Goal: Task Accomplishment & Management: Manage account settings

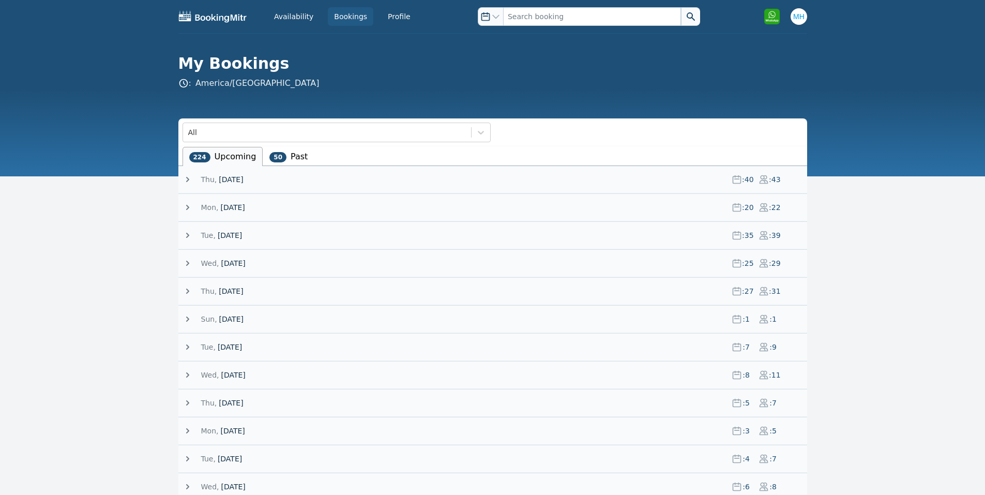
click at [233, 205] on span "[DATE]" at bounding box center [232, 207] width 24 height 10
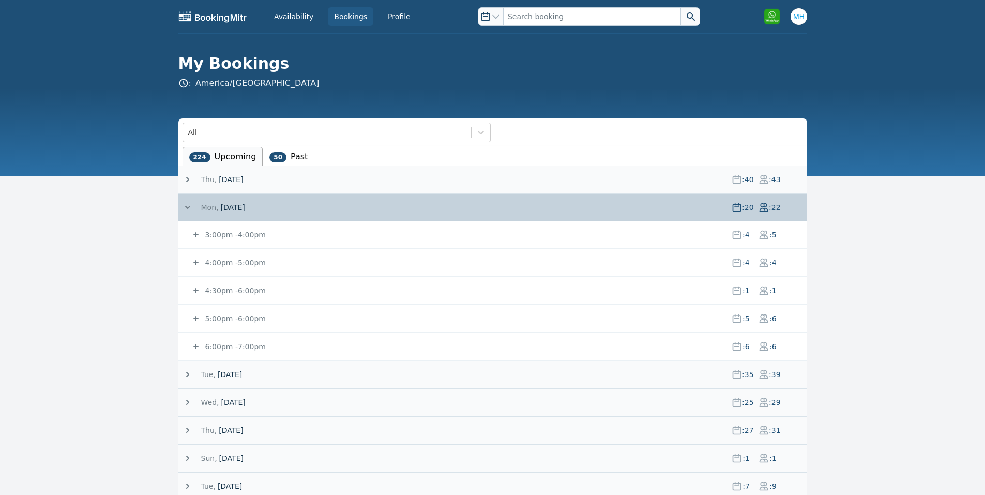
click at [233, 203] on span "[DATE]" at bounding box center [232, 207] width 24 height 10
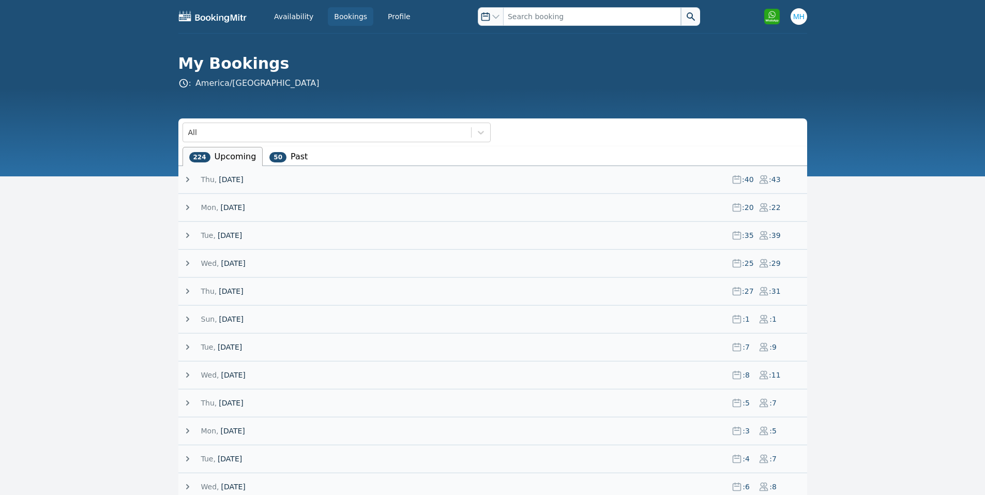
click at [218, 233] on span "[DATE]" at bounding box center [230, 235] width 24 height 10
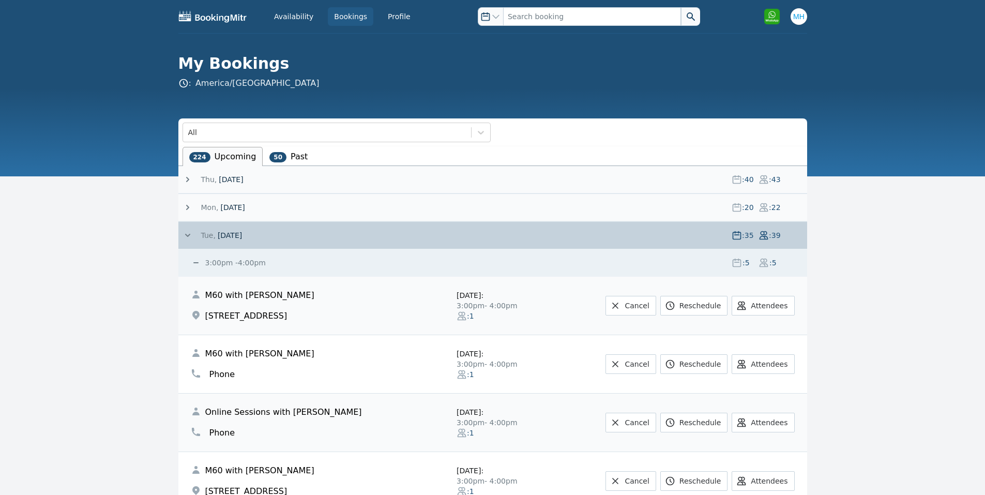
click at [219, 231] on span "[DATE]" at bounding box center [230, 235] width 24 height 10
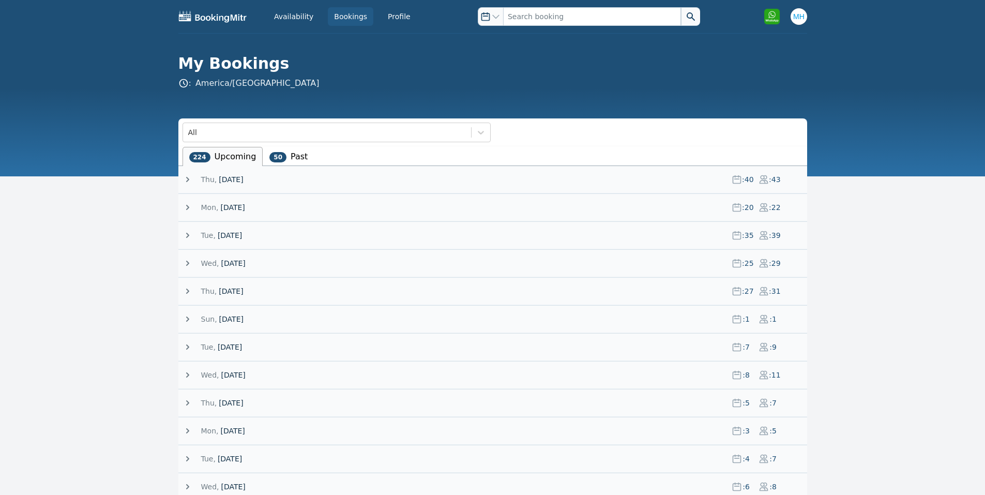
click at [207, 177] on span "Thu," at bounding box center [209, 179] width 16 height 10
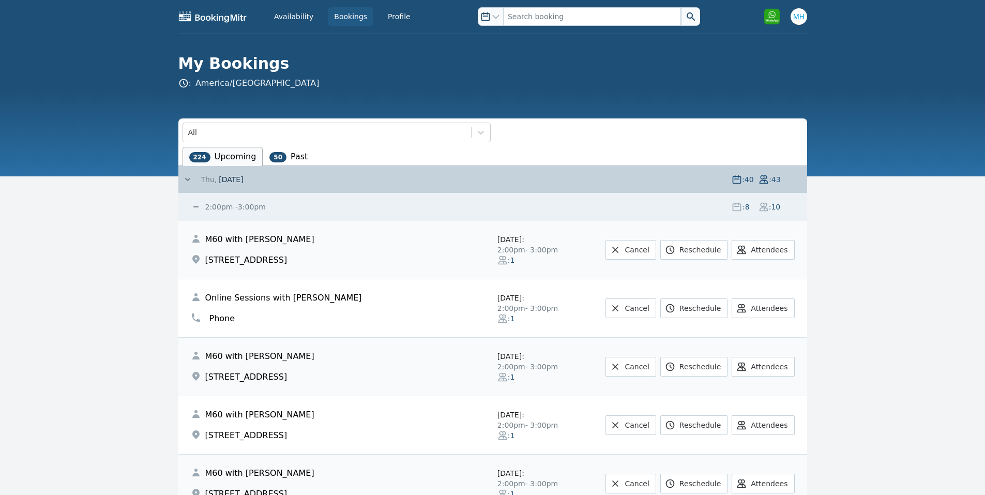
click at [230, 205] on small "2:00pm - 3:00pm" at bounding box center [234, 207] width 63 height 8
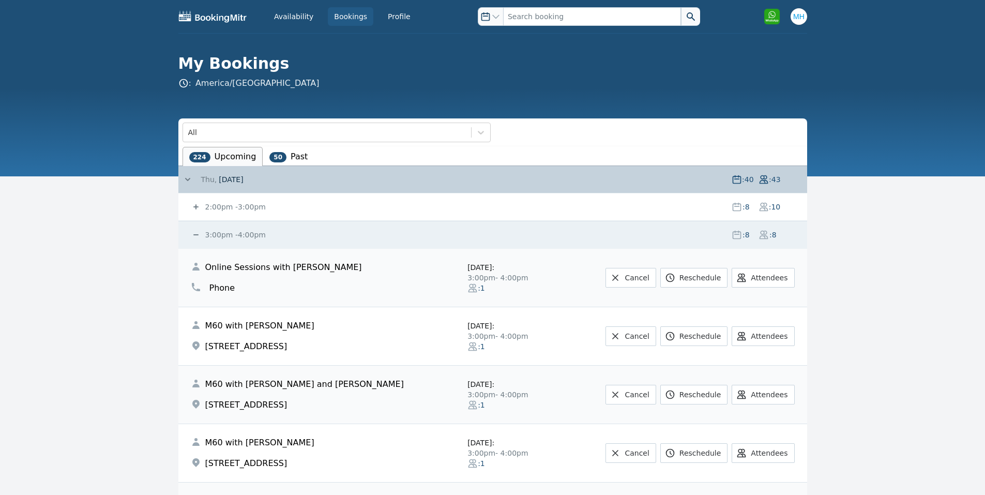
click at [230, 203] on small "2:00pm - 3:00pm" at bounding box center [234, 207] width 63 height 8
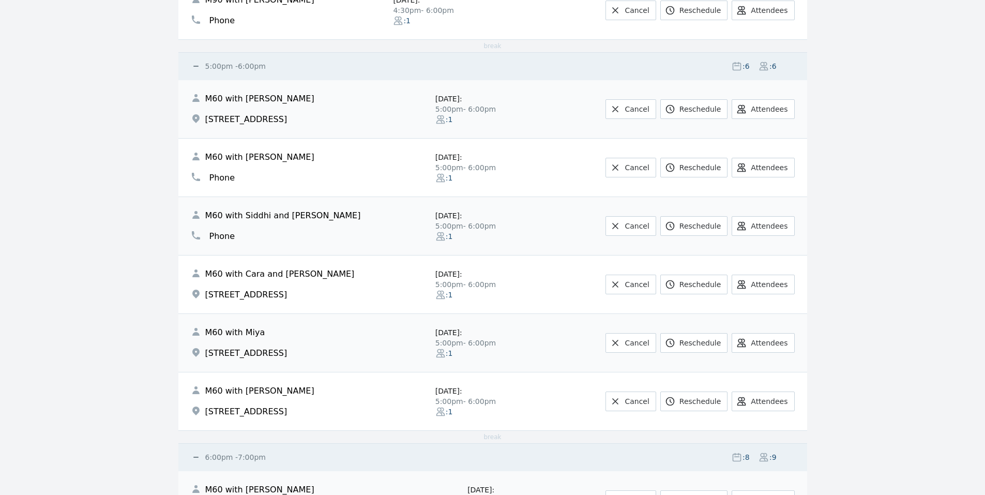
scroll to position [2068, 0]
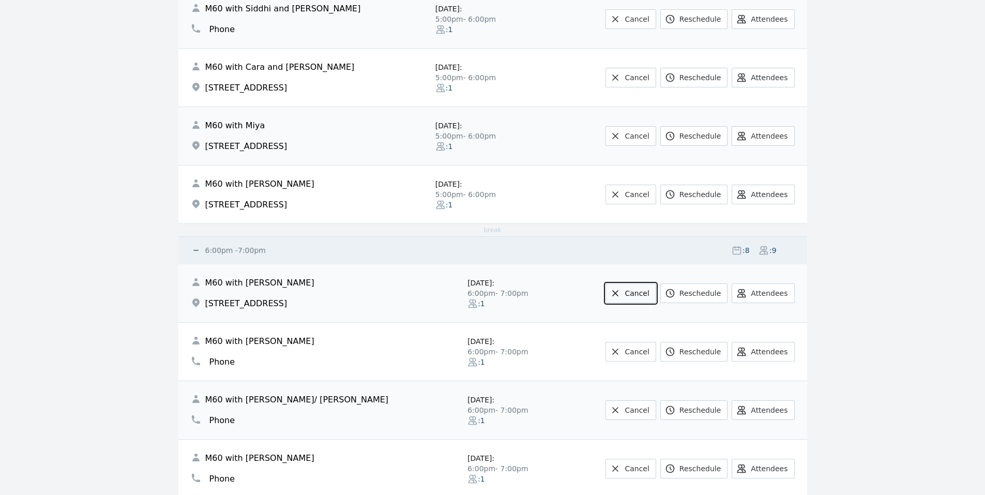
click at [635, 299] on link "Cancel" at bounding box center [630, 293] width 50 height 20
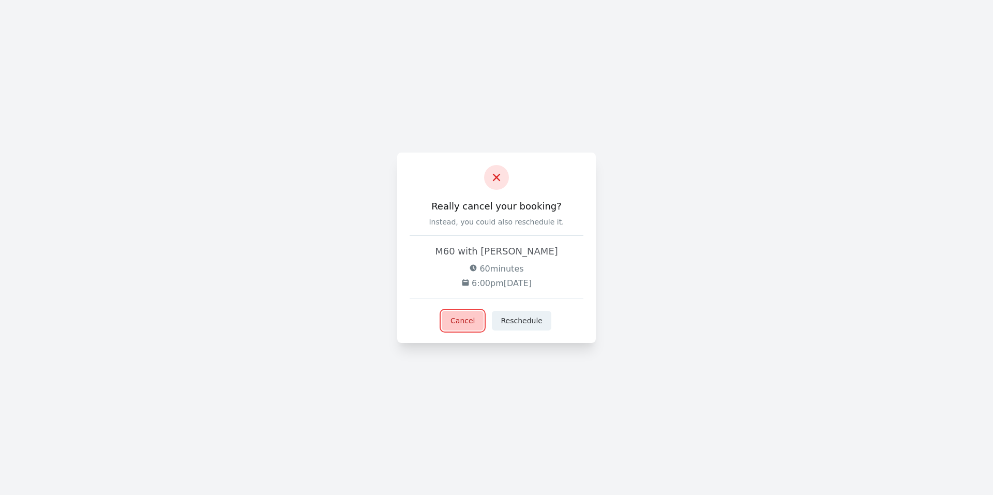
click at [479, 325] on button "Cancel" at bounding box center [463, 321] width 42 height 20
